Goal: Information Seeking & Learning: Understand process/instructions

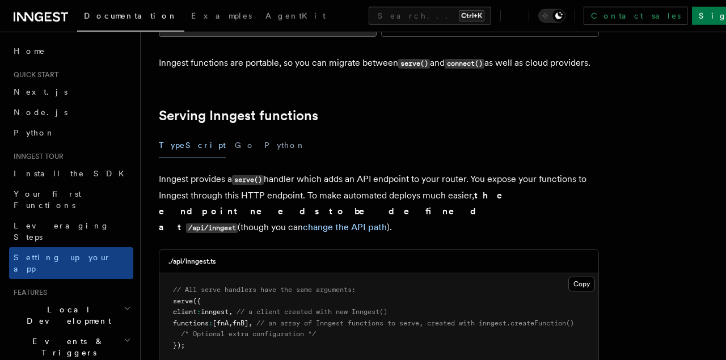
scroll to position [354, 0]
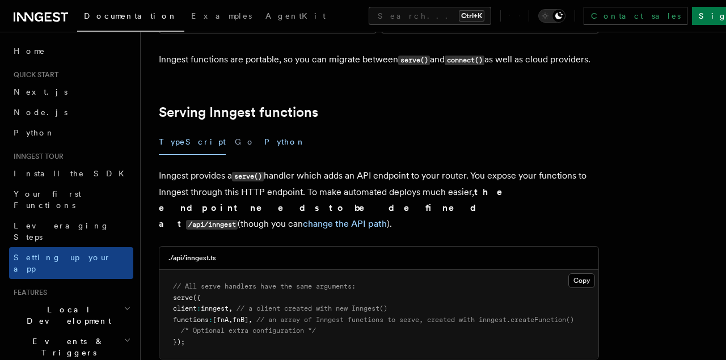
click at [264, 129] on button "Python" at bounding box center [284, 142] width 41 height 26
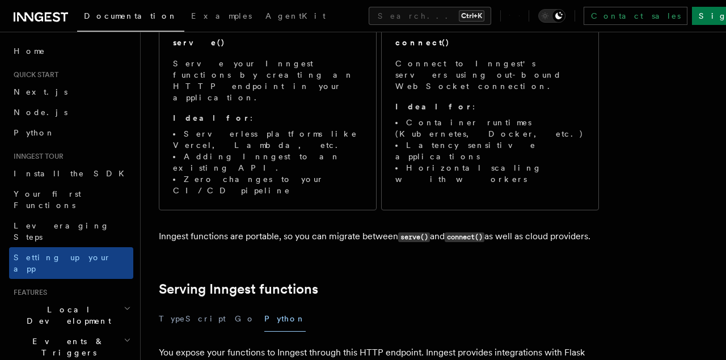
scroll to position [236, 0]
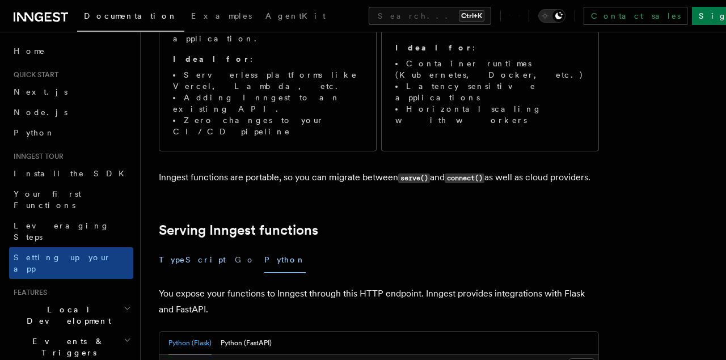
click at [190, 247] on button "TypeScript" at bounding box center [192, 260] width 67 height 26
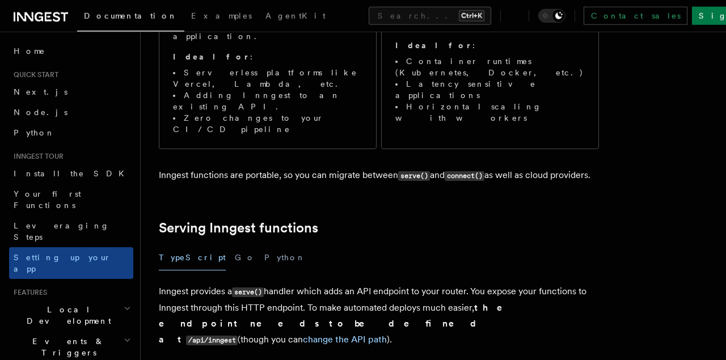
scroll to position [236, 0]
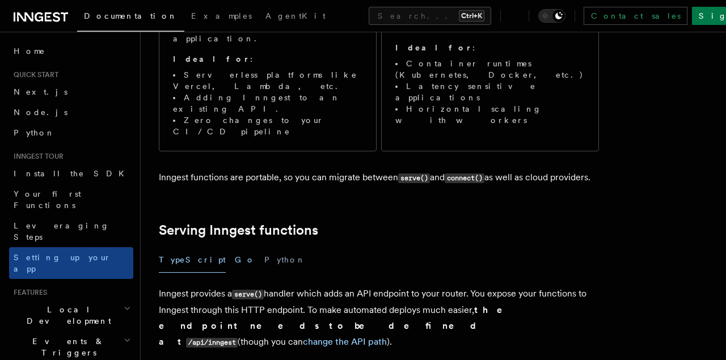
click at [235, 247] on button "Go" at bounding box center [245, 260] width 20 height 26
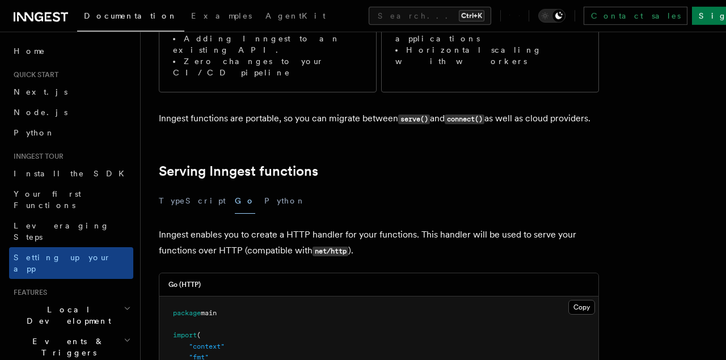
scroll to position [236, 0]
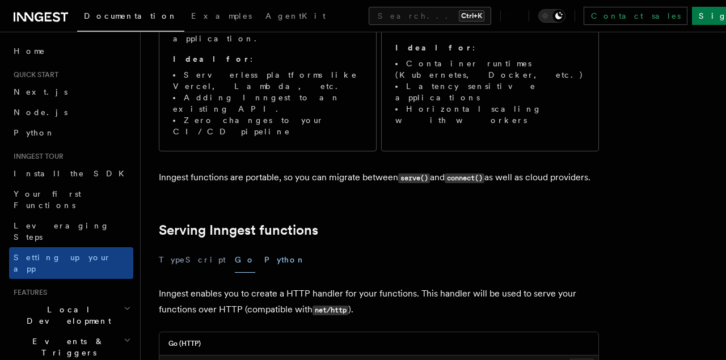
click at [264, 247] on button "Python" at bounding box center [284, 260] width 41 height 26
